Goal: Entertainment & Leisure: Consume media (video, audio)

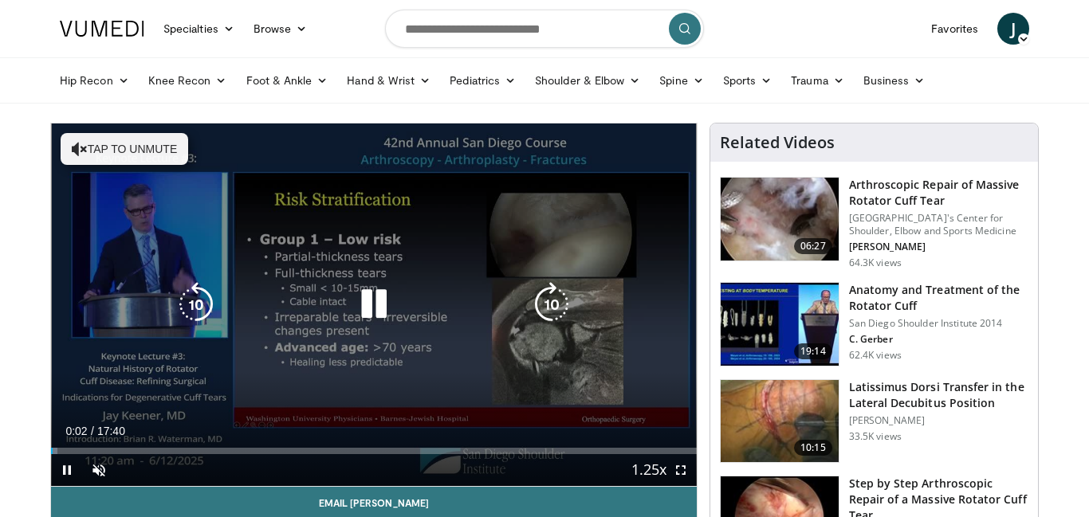
click at [153, 151] on button "Tap to unmute" at bounding box center [124, 149] width 127 height 32
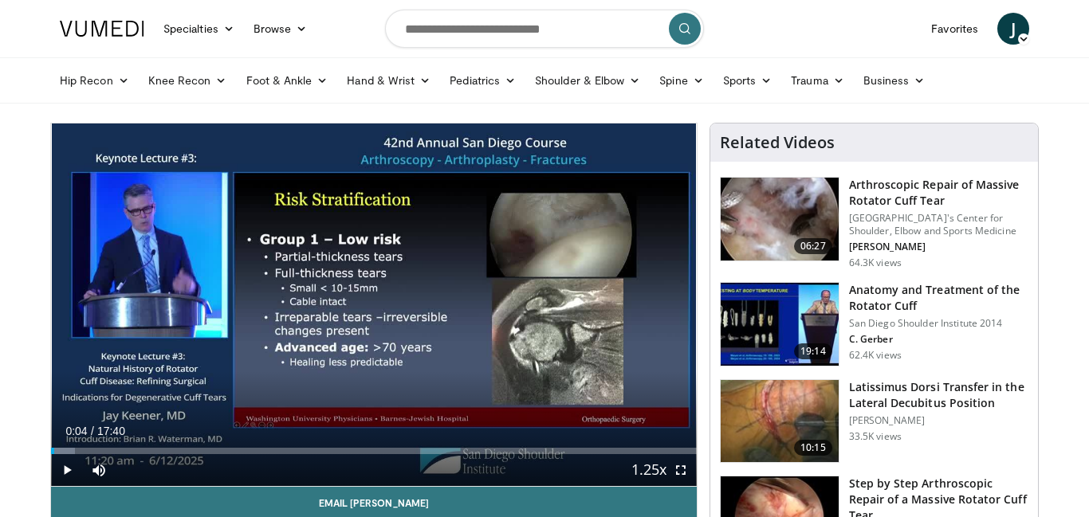
scroll to position [2, 0]
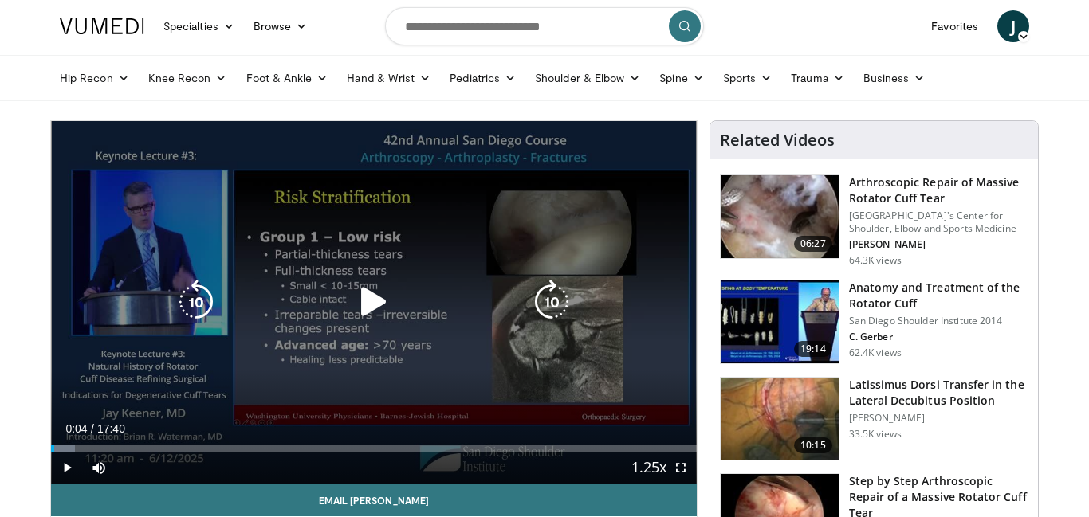
click at [373, 288] on icon "Video Player" at bounding box center [373, 302] width 45 height 45
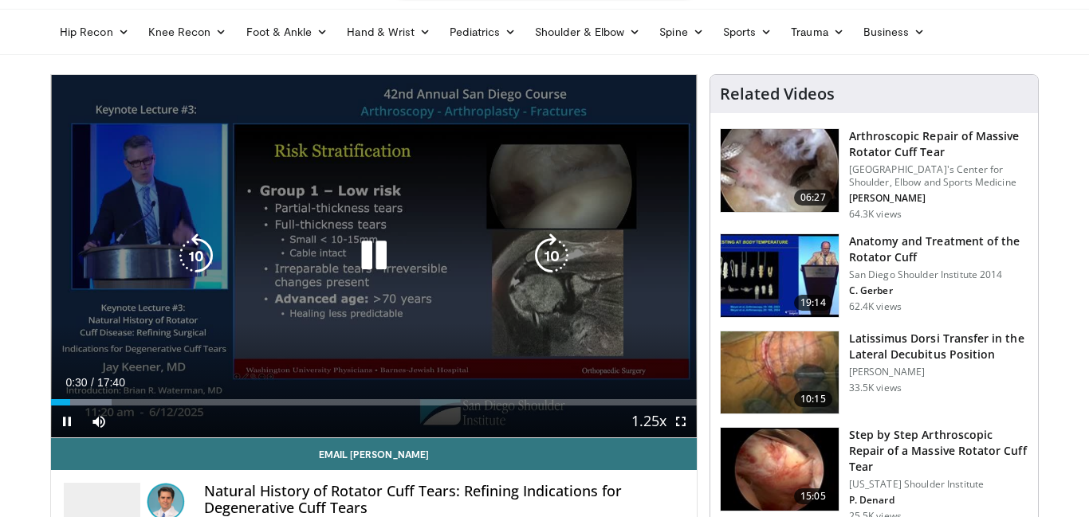
scroll to position [56, 0]
